Goal: Transaction & Acquisition: Purchase product/service

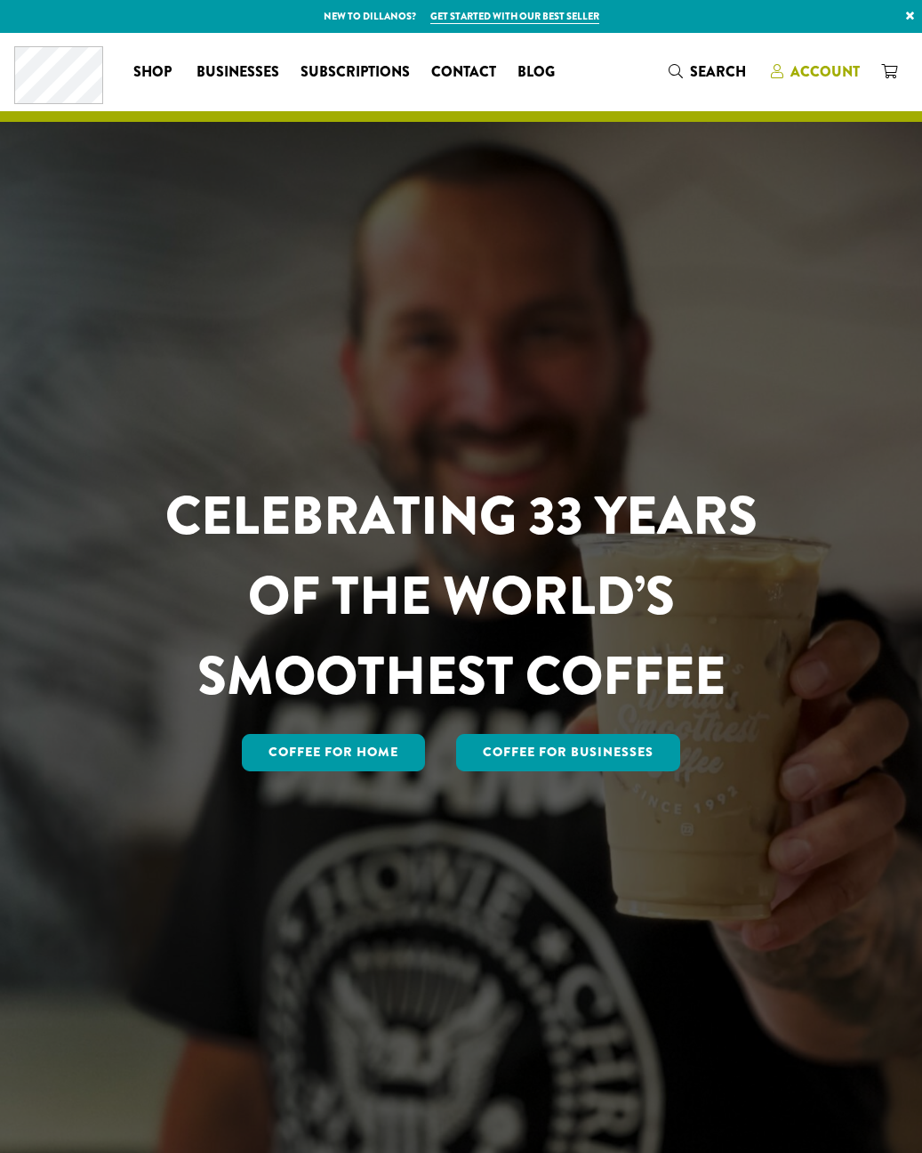
click at [778, 71] on icon at bounding box center [777, 71] width 12 height 14
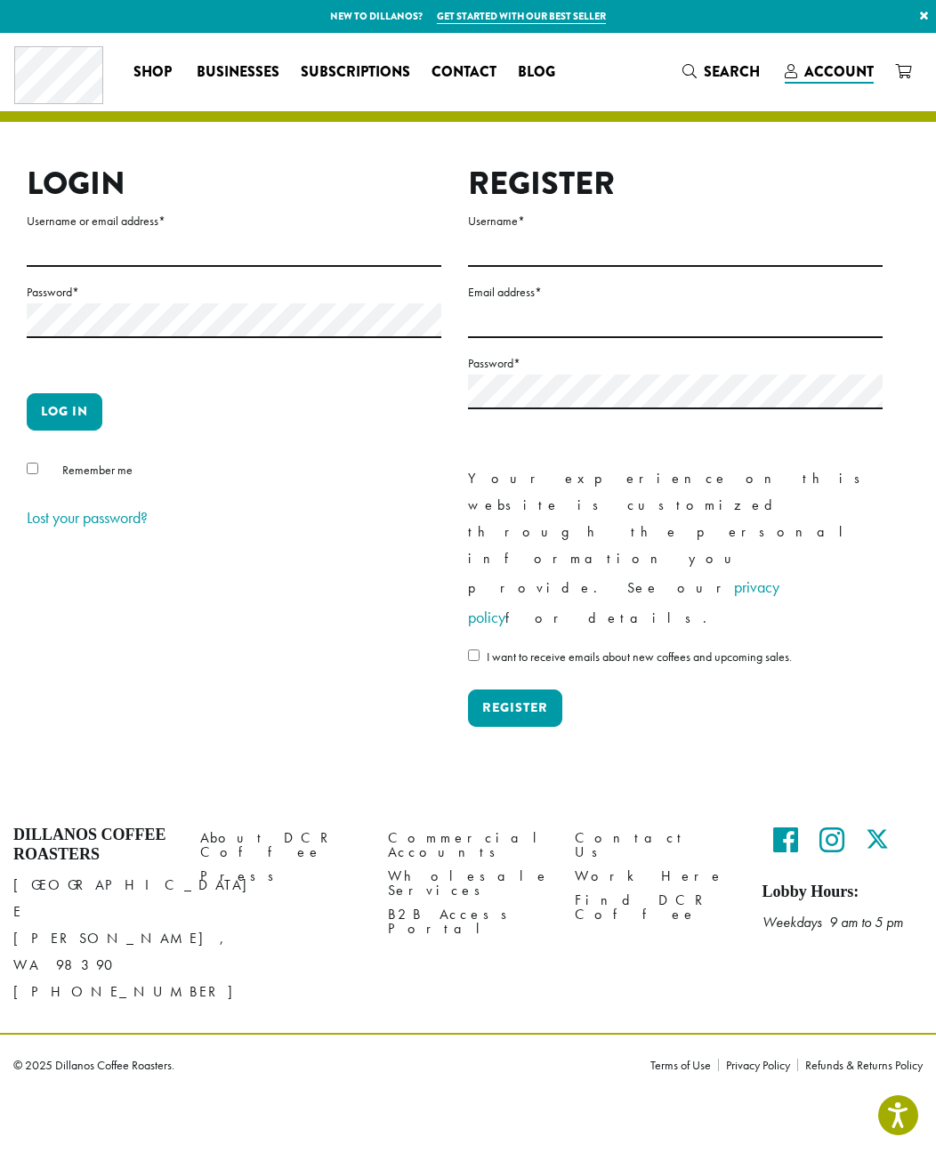
click at [294, 231] on label "Username or email address *" at bounding box center [234, 221] width 414 height 22
click at [294, 232] on input "Username or email address *" at bounding box center [234, 249] width 414 height 35
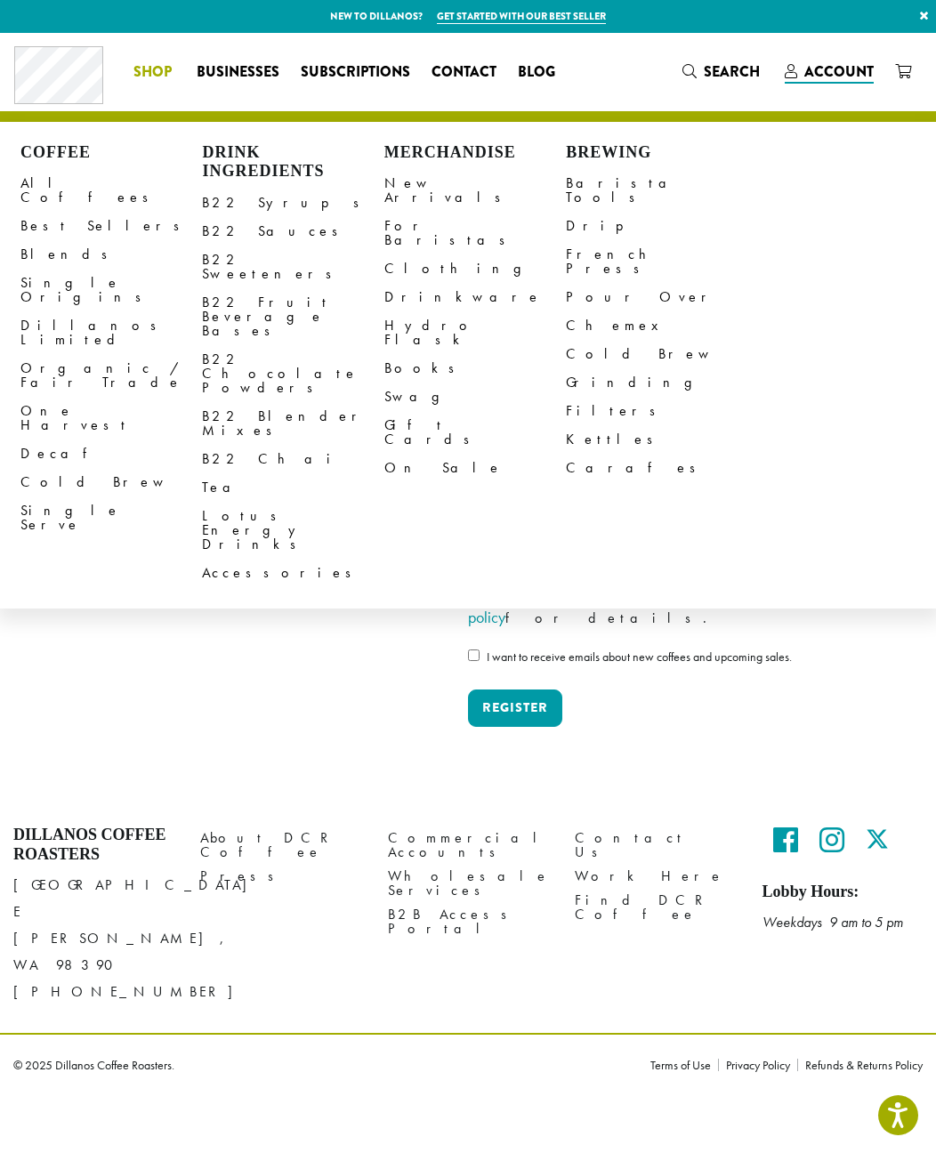
click at [145, 71] on span "Shop" at bounding box center [152, 72] width 38 height 22
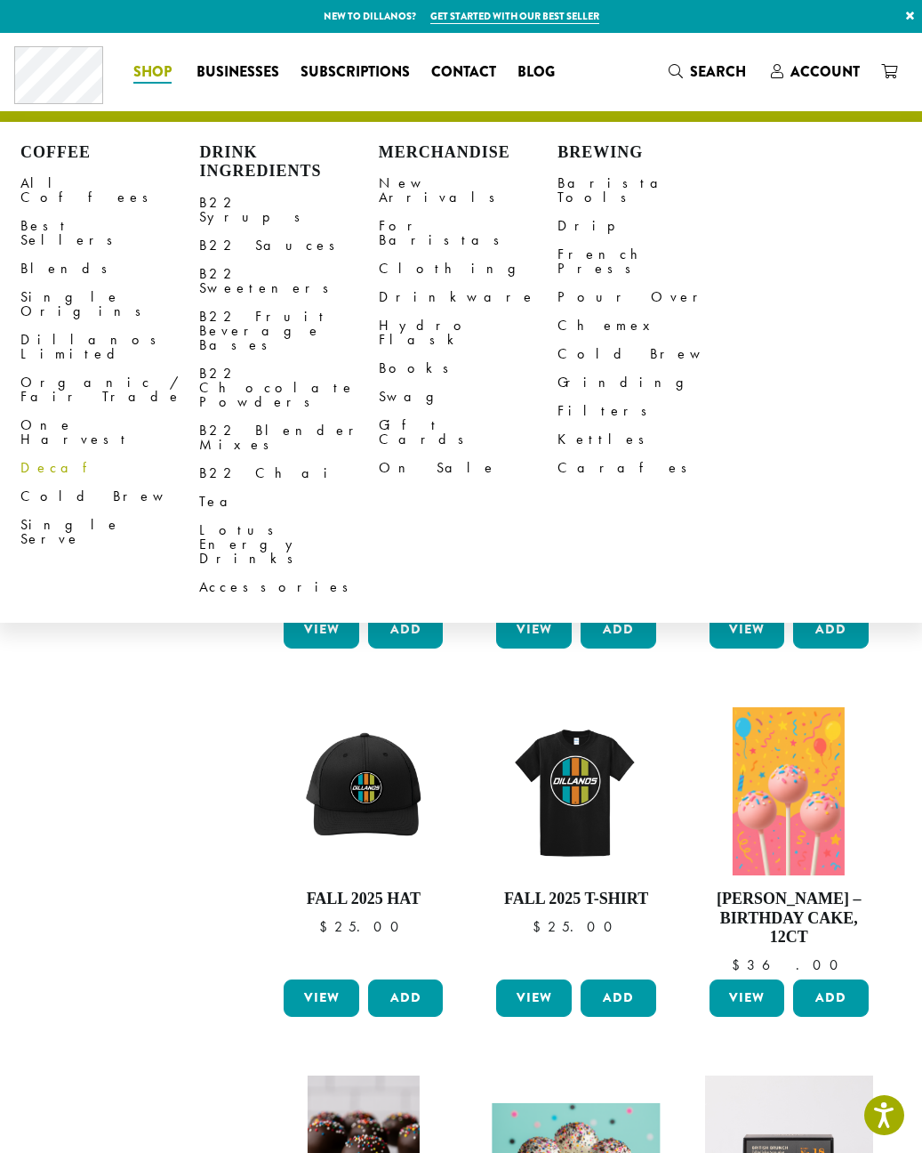
click at [49, 454] on link "Decaf" at bounding box center [109, 468] width 179 height 28
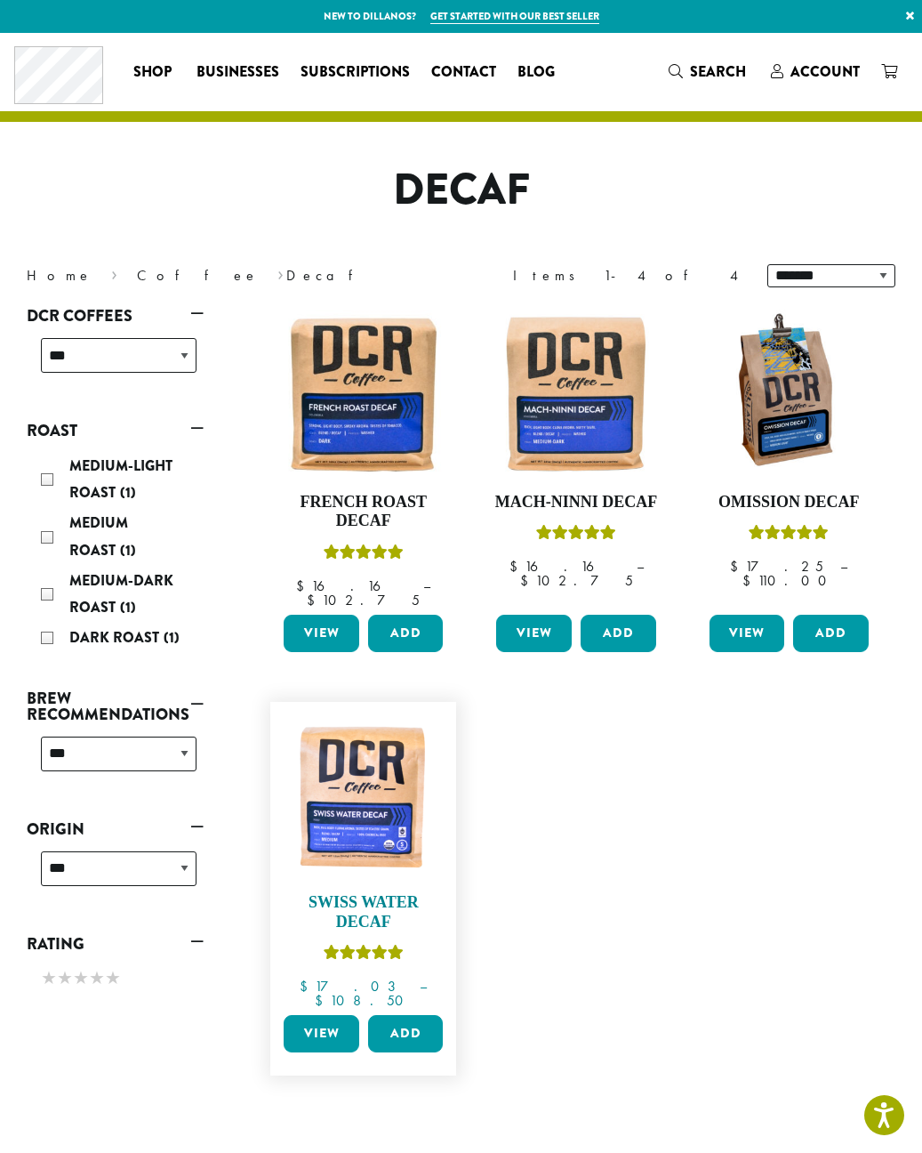
click at [375, 790] on img at bounding box center [363, 795] width 168 height 168
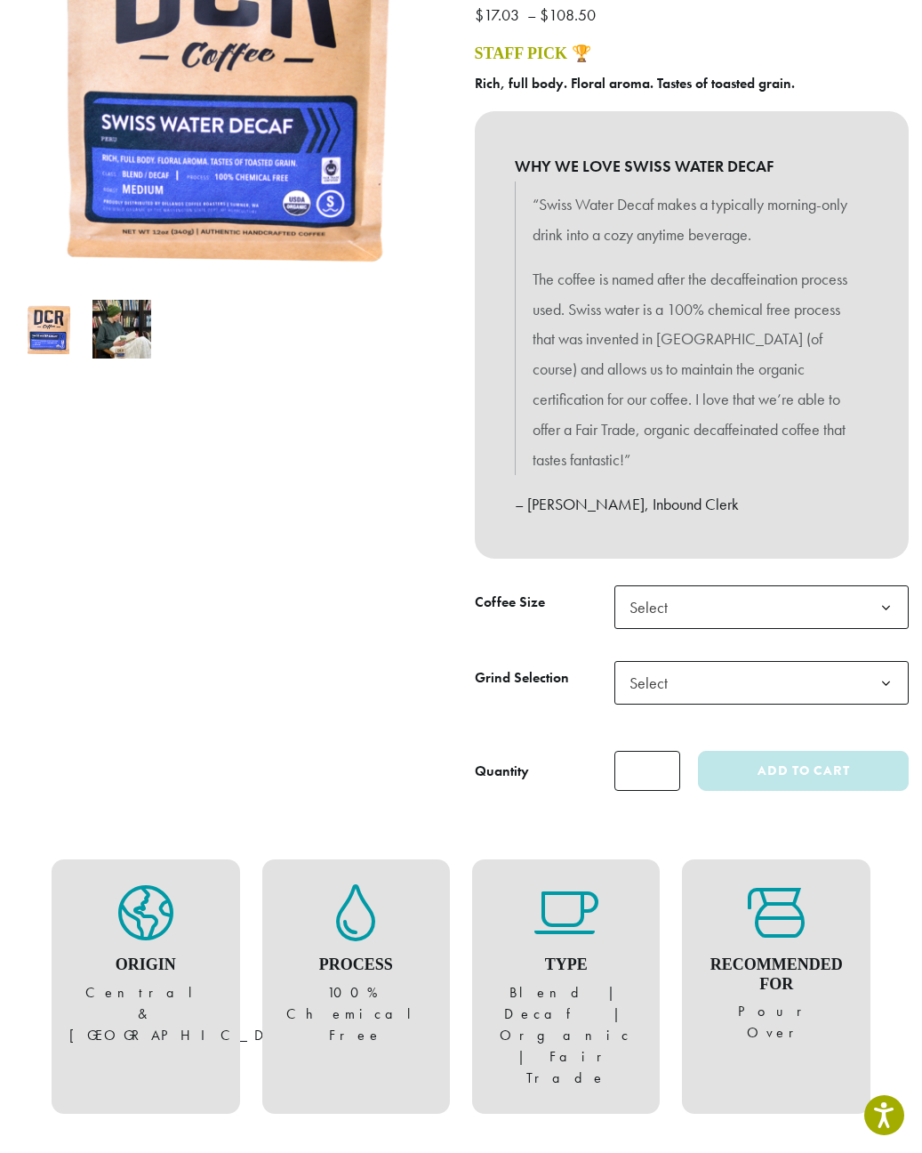
scroll to position [356, 0]
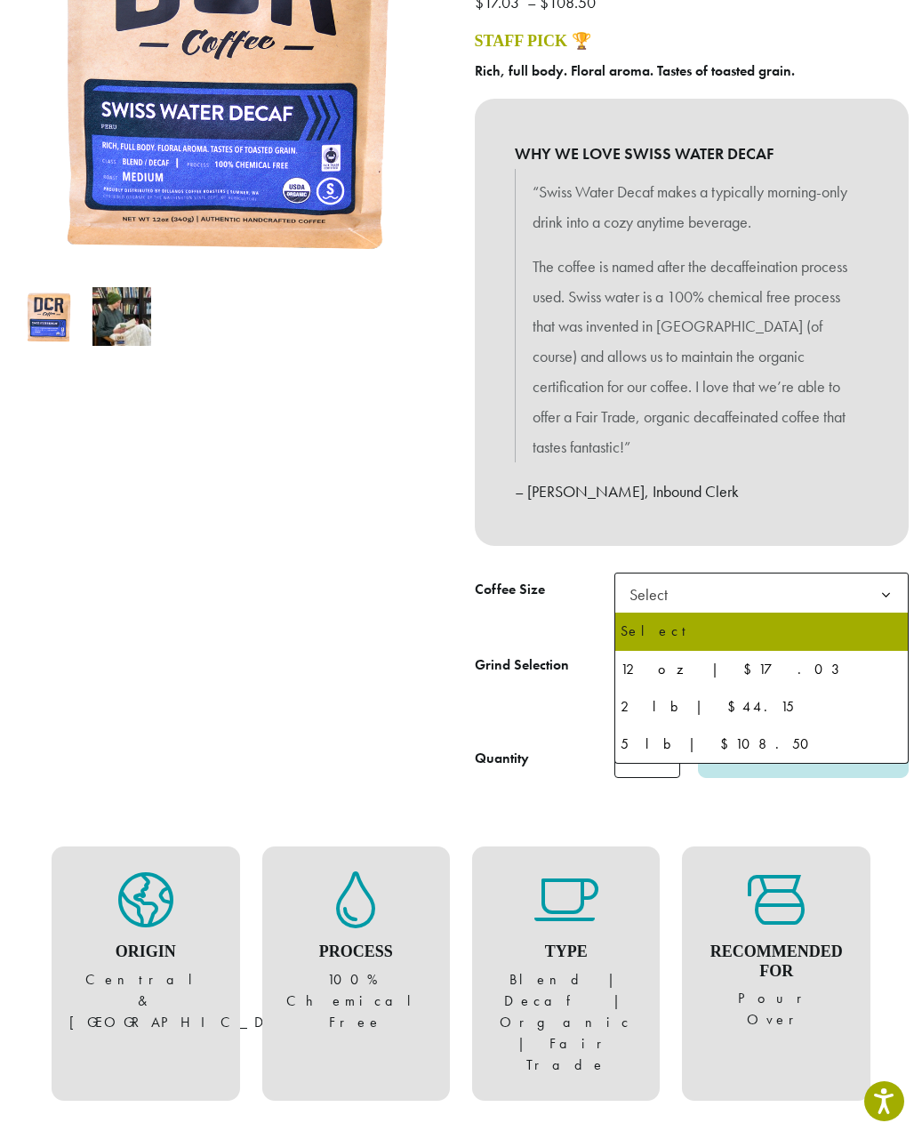
click at [803, 587] on span "Select" at bounding box center [762, 595] width 295 height 44
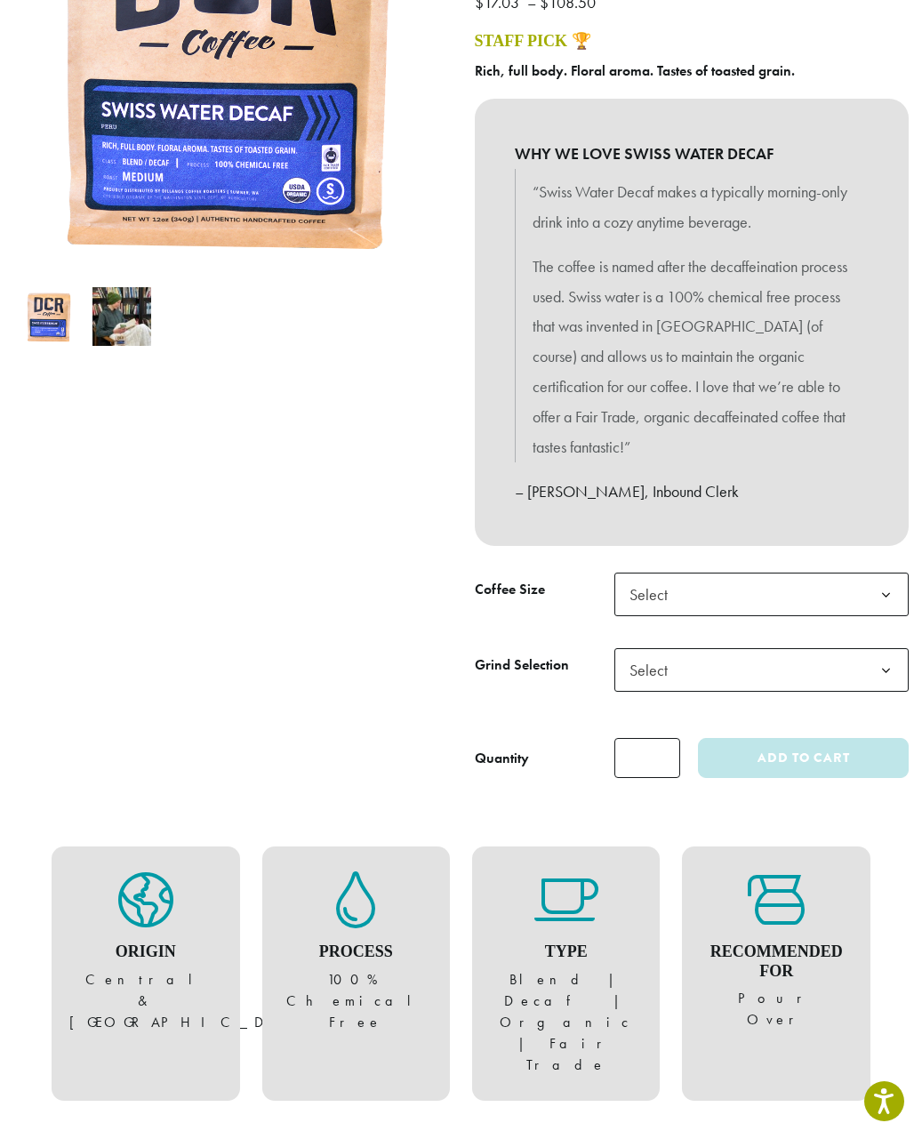
click at [523, 720] on th "Grind Selection" at bounding box center [545, 686] width 140 height 76
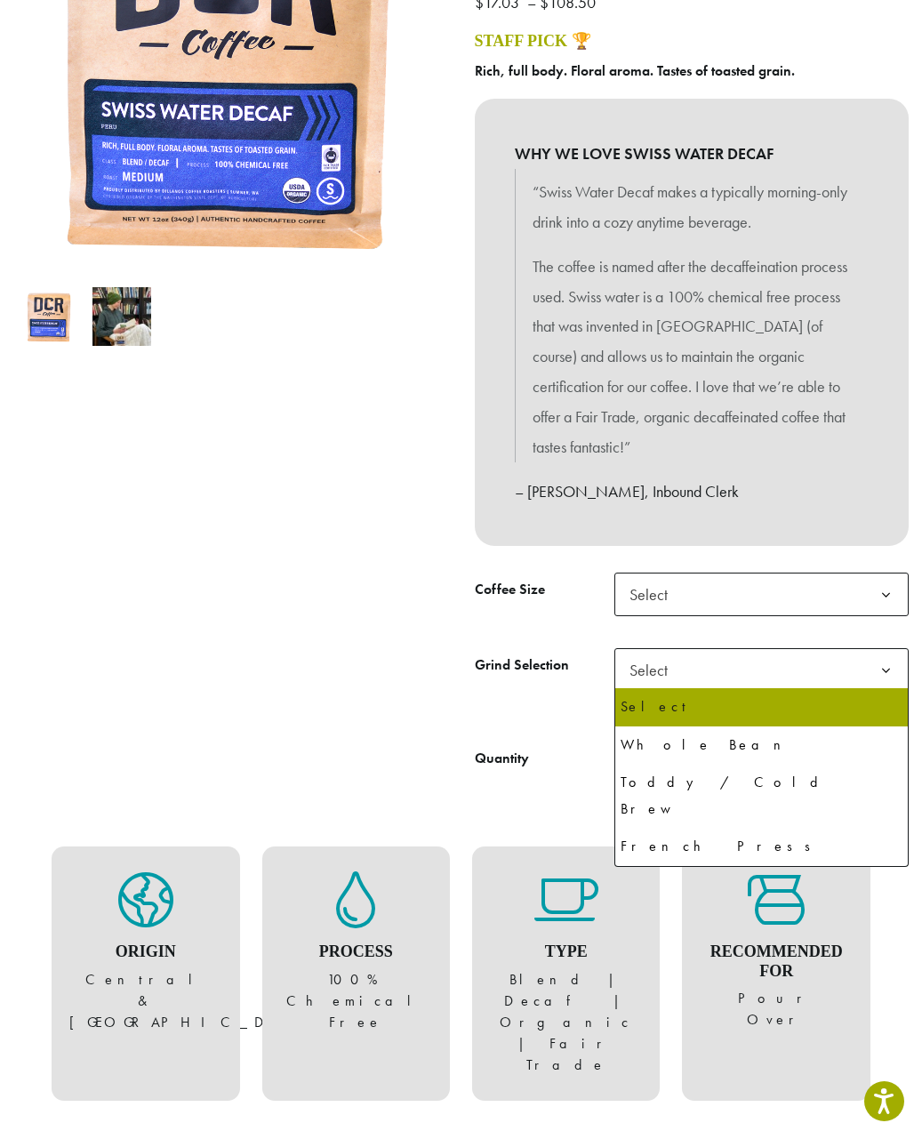
click at [695, 675] on span "Select" at bounding box center [762, 670] width 295 height 44
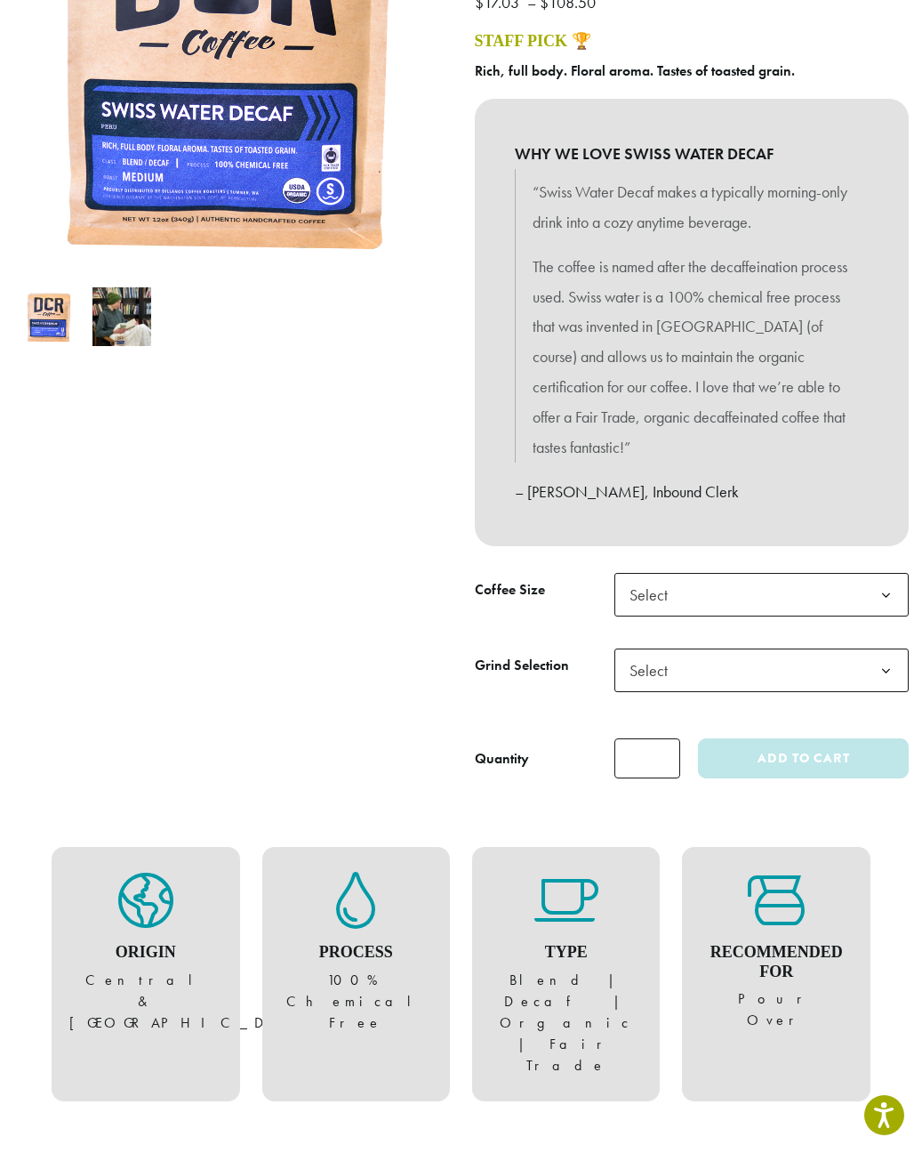
click at [513, 708] on th "Grind Selection" at bounding box center [545, 686] width 140 height 76
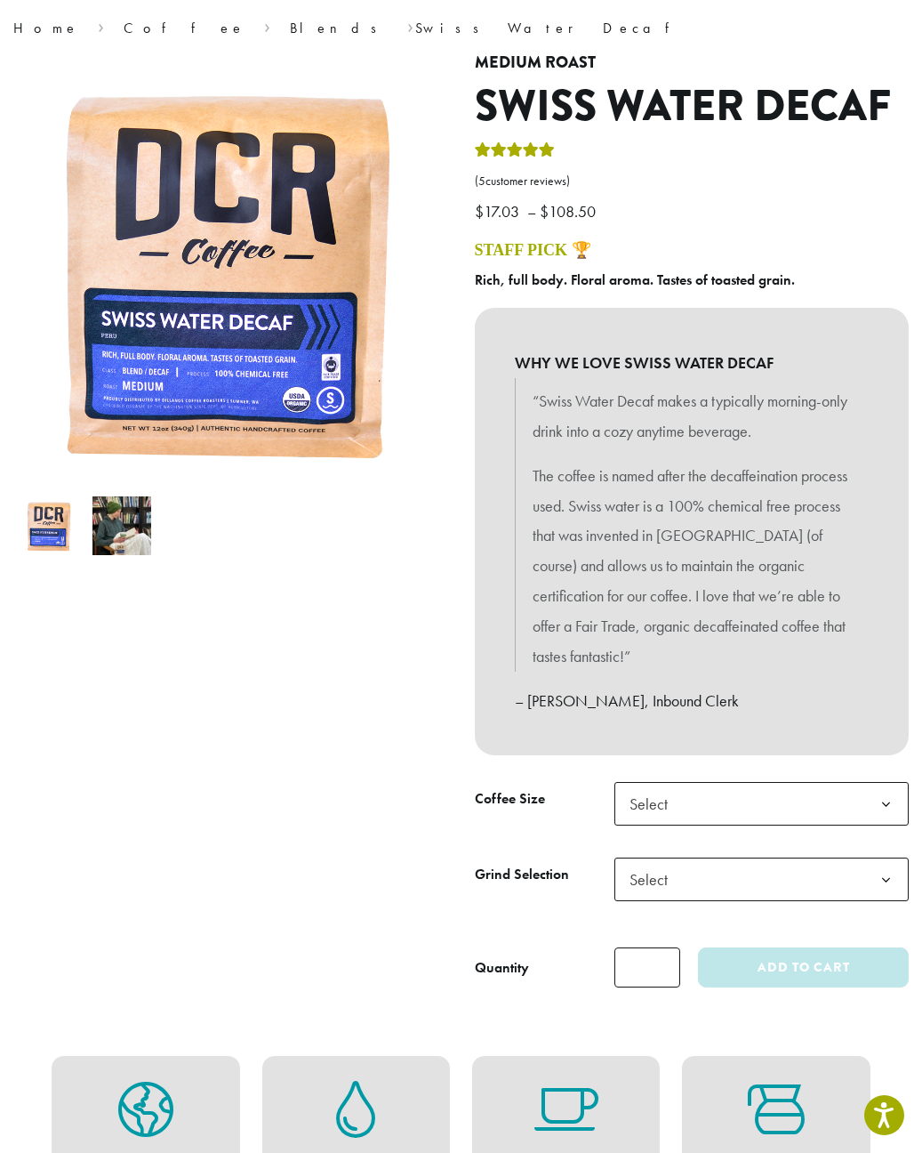
scroll to position [178, 0]
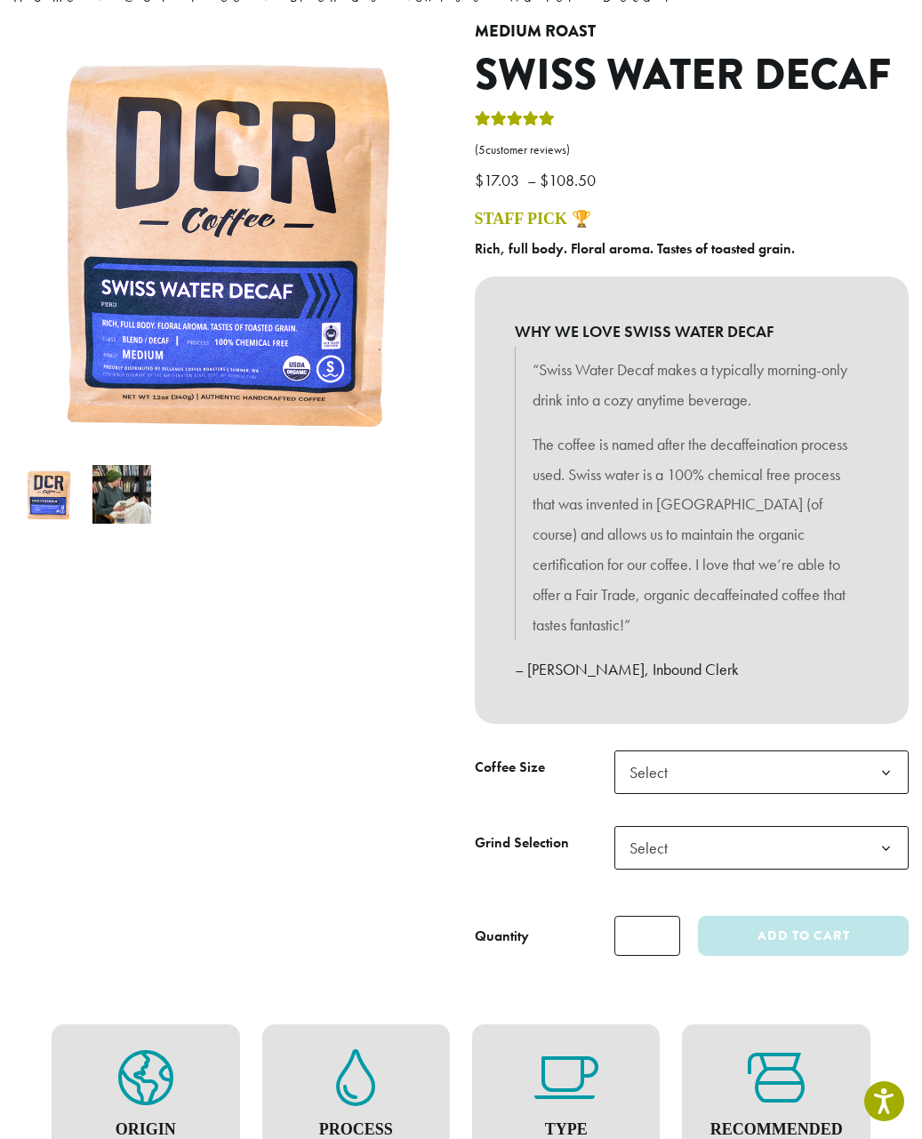
click at [685, 772] on span "Select" at bounding box center [762, 773] width 295 height 44
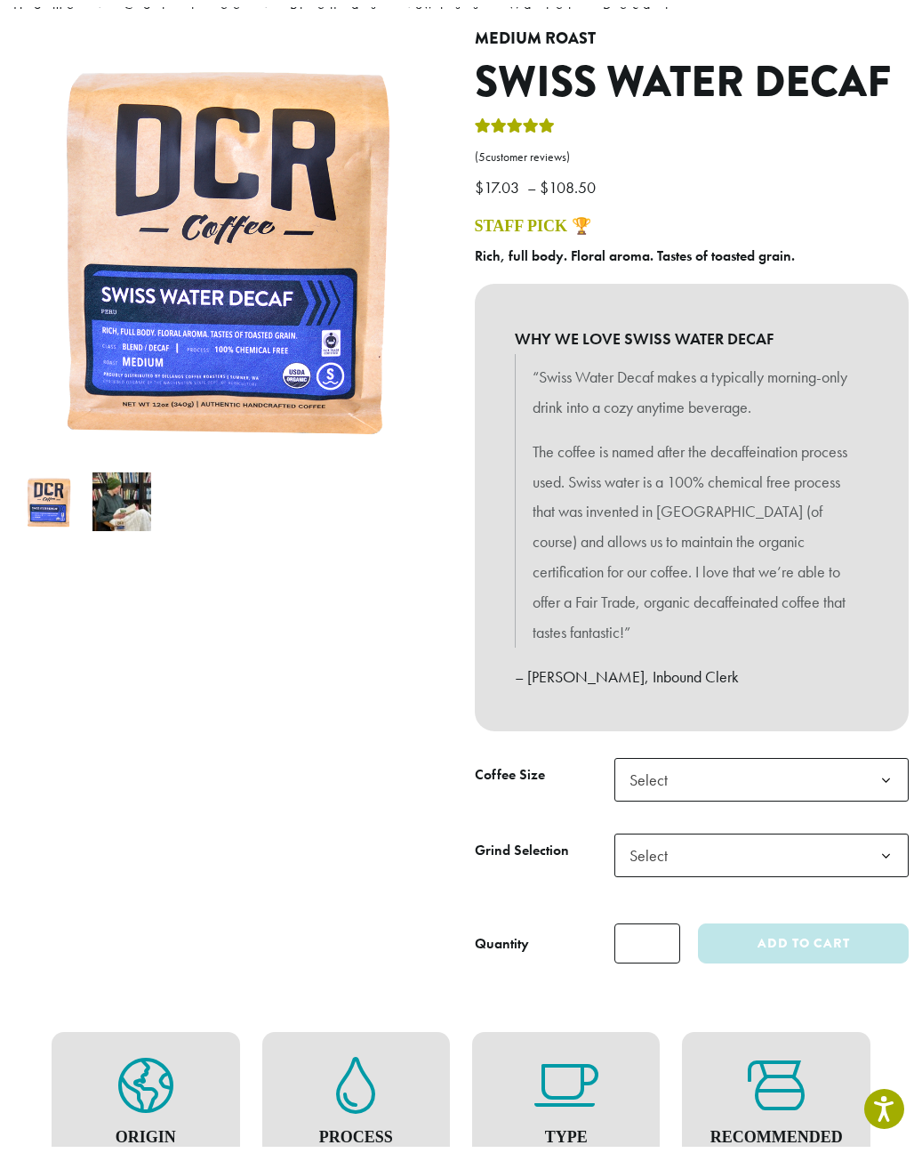
click at [685, 772] on span "Select" at bounding box center [762, 773] width 295 height 44
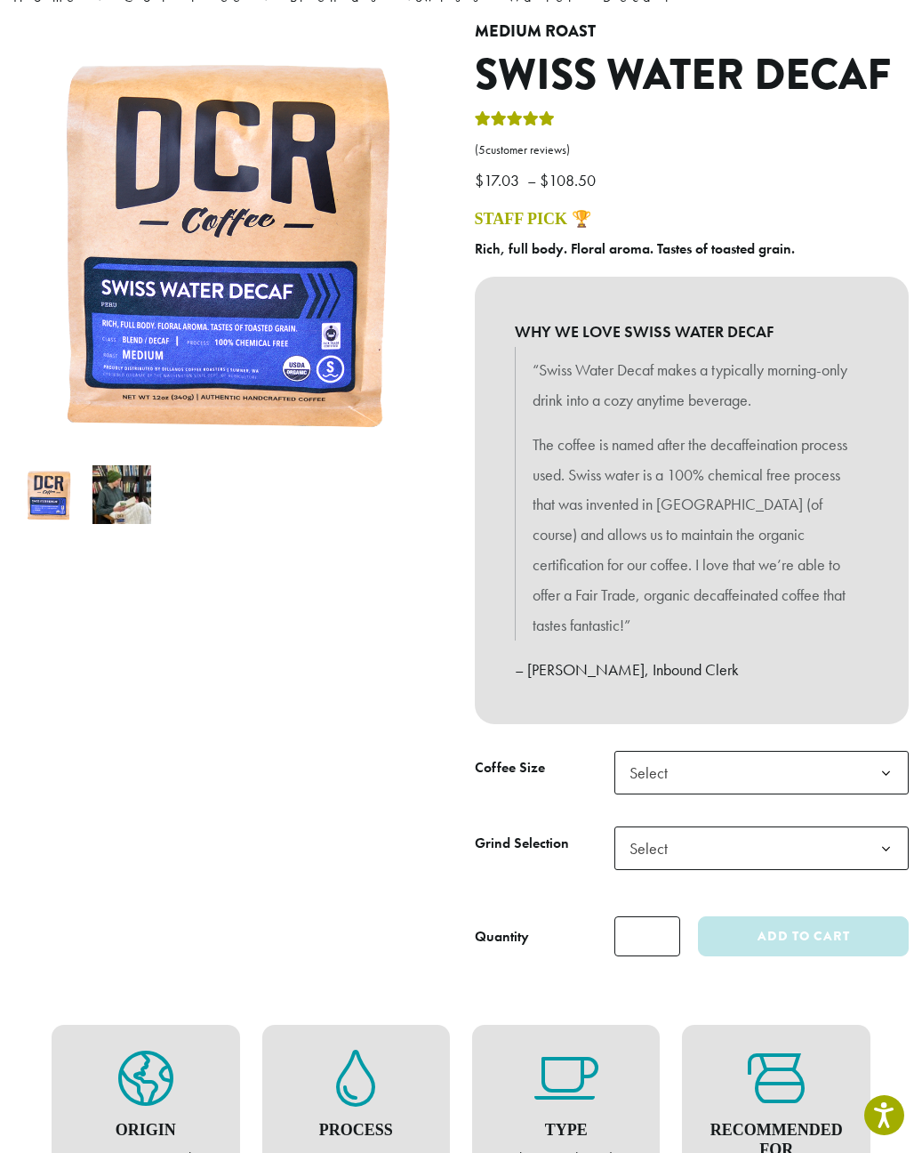
click at [684, 857] on span "Select" at bounding box center [654, 848] width 63 height 35
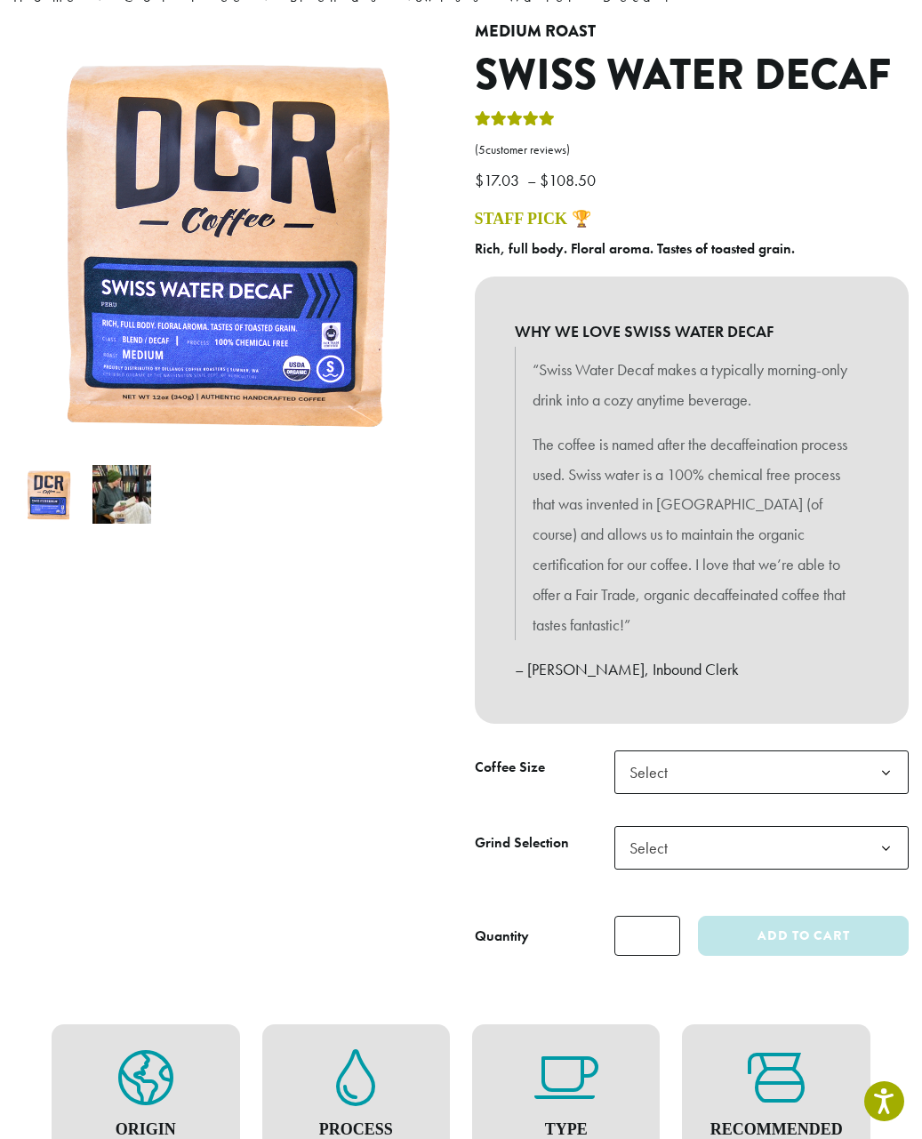
click at [684, 857] on span "Select" at bounding box center [654, 848] width 63 height 35
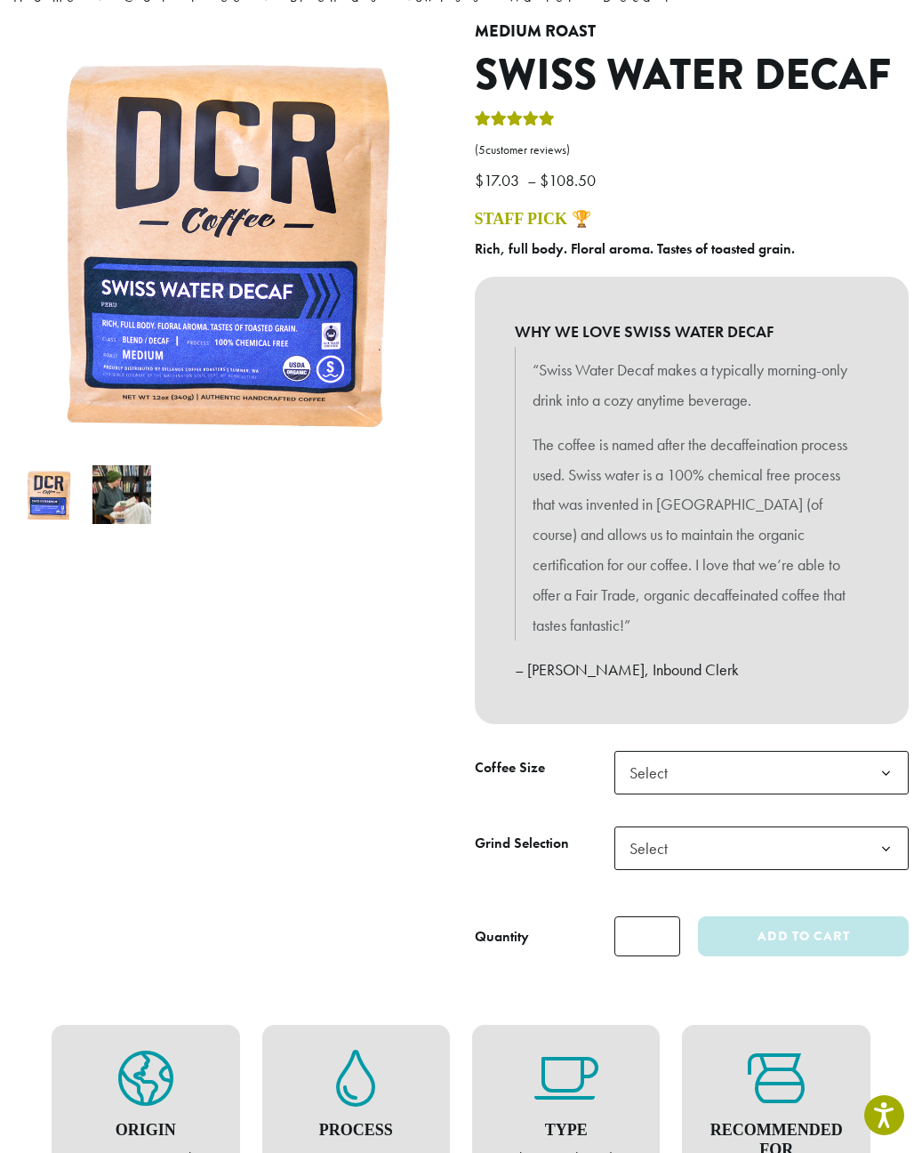
scroll to position [0, 0]
